Goal: Entertainment & Leisure: Consume media (video, audio)

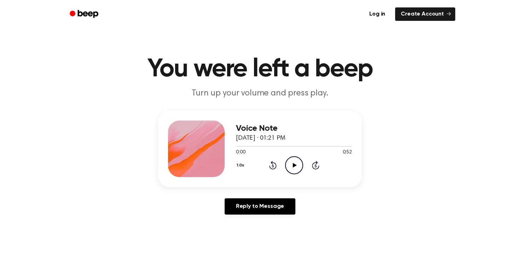
click at [292, 162] on icon "Play Audio" at bounding box center [294, 165] width 18 height 18
click at [292, 167] on icon "Play Audio" at bounding box center [294, 165] width 18 height 18
click at [289, 162] on icon "Play Audio" at bounding box center [294, 165] width 18 height 18
click at [294, 166] on icon at bounding box center [295, 165] width 4 height 5
click at [294, 163] on icon "Play Audio" at bounding box center [294, 165] width 18 height 18
